Goal: Answer question/provide support

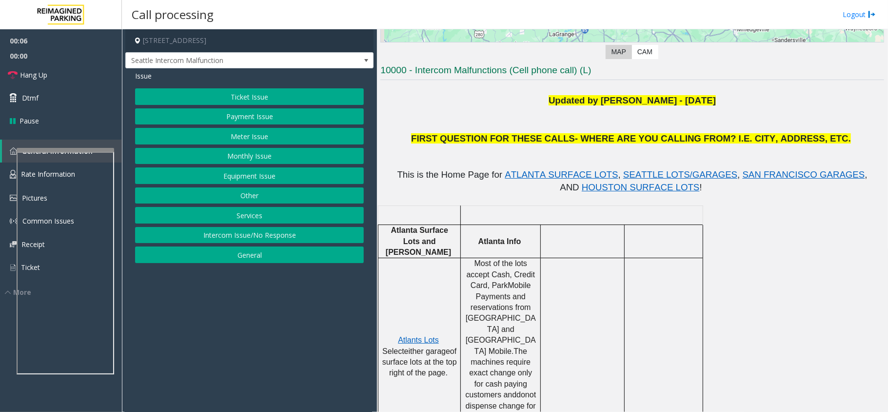
scroll to position [195, 0]
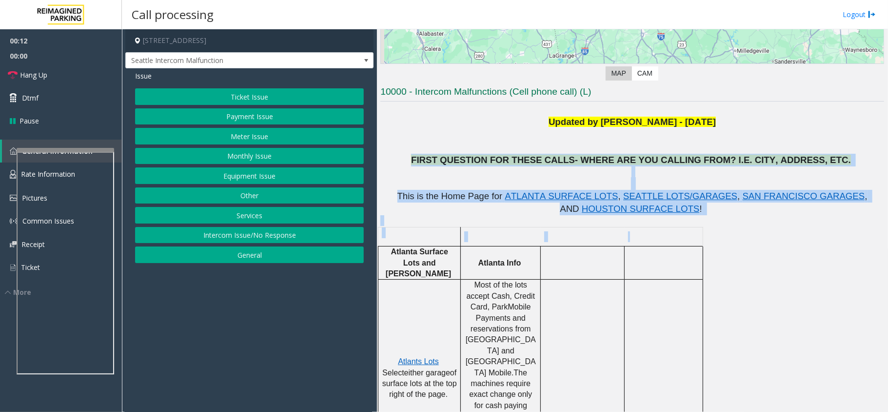
drag, startPoint x: 445, startPoint y: 158, endPoint x: 666, endPoint y: 232, distance: 232.6
click at [663, 229] on div at bounding box center [664, 226] width 79 height 3
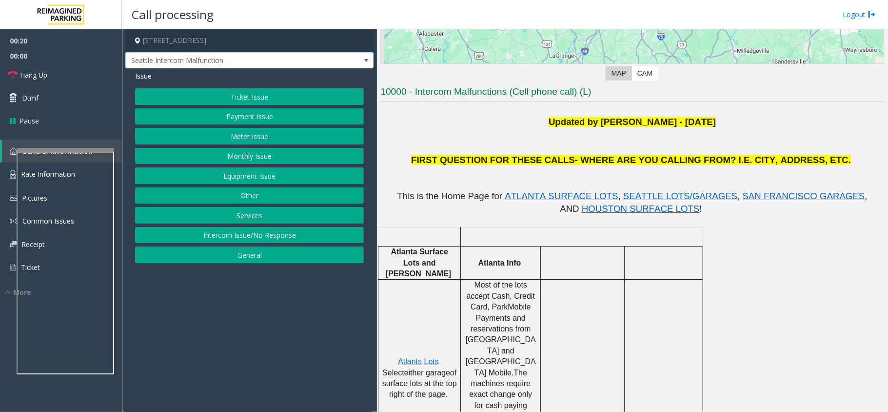
click at [261, 174] on button "Equipment Issue" at bounding box center [249, 175] width 229 height 17
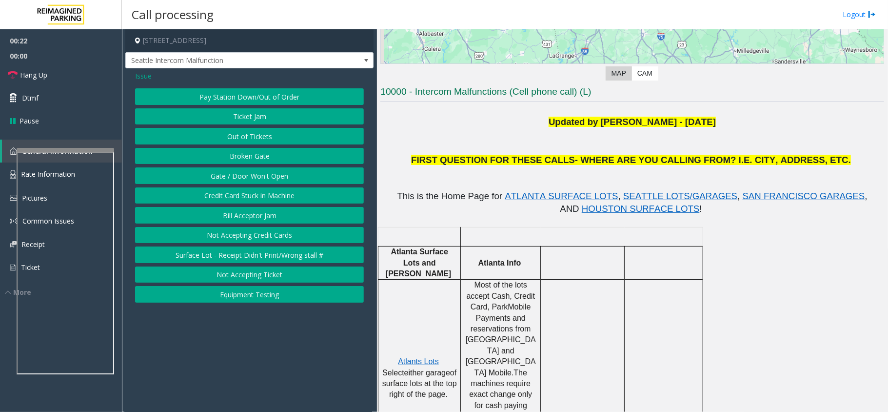
click at [261, 174] on button "Gate / Door Won't Open" at bounding box center [249, 175] width 229 height 17
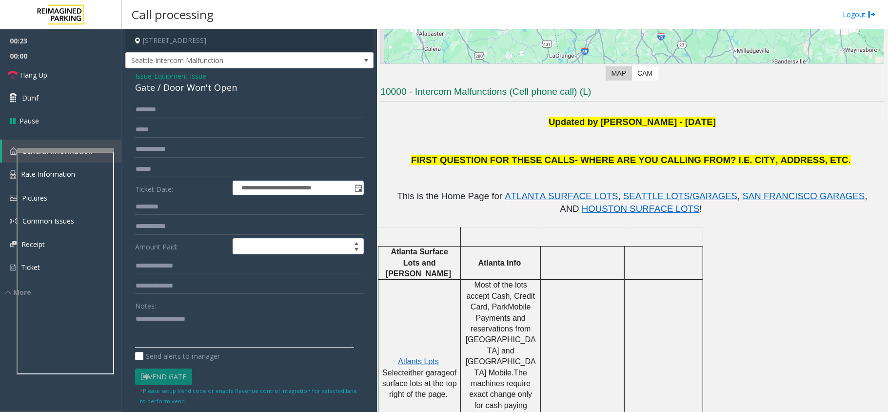
click at [178, 327] on textarea at bounding box center [244, 329] width 219 height 37
click at [192, 336] on textarea at bounding box center [244, 329] width 219 height 37
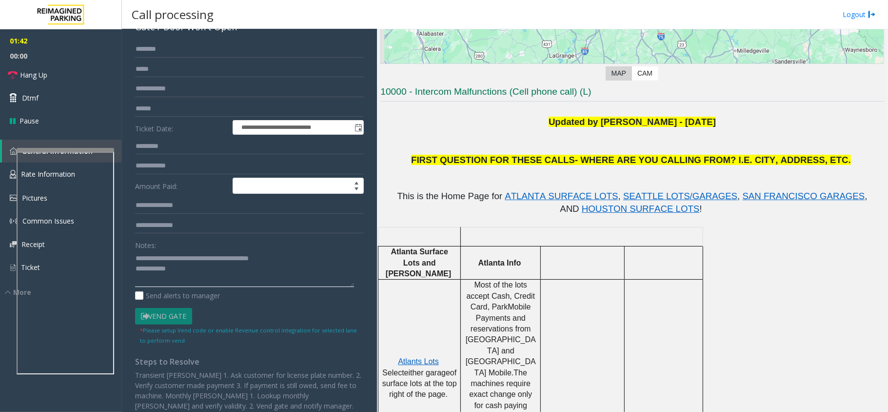
scroll to position [0, 0]
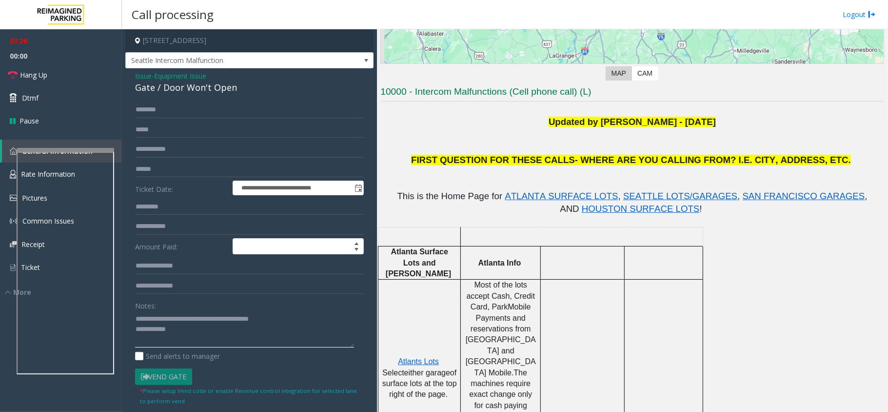
click at [187, 332] on textarea at bounding box center [244, 329] width 219 height 37
click at [207, 332] on textarea at bounding box center [244, 329] width 219 height 37
click at [205, 330] on textarea at bounding box center [244, 329] width 219 height 37
click at [78, 73] on link "Hang Up" at bounding box center [61, 74] width 122 height 23
click at [194, 337] on textarea at bounding box center [244, 329] width 219 height 37
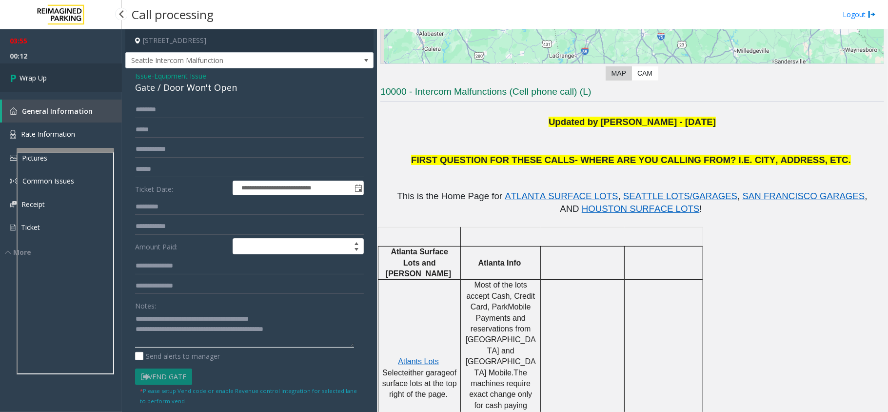
type textarea "**********"
click at [73, 85] on link "Wrap Up" at bounding box center [61, 77] width 122 height 29
